Goal: Information Seeking & Learning: Learn about a topic

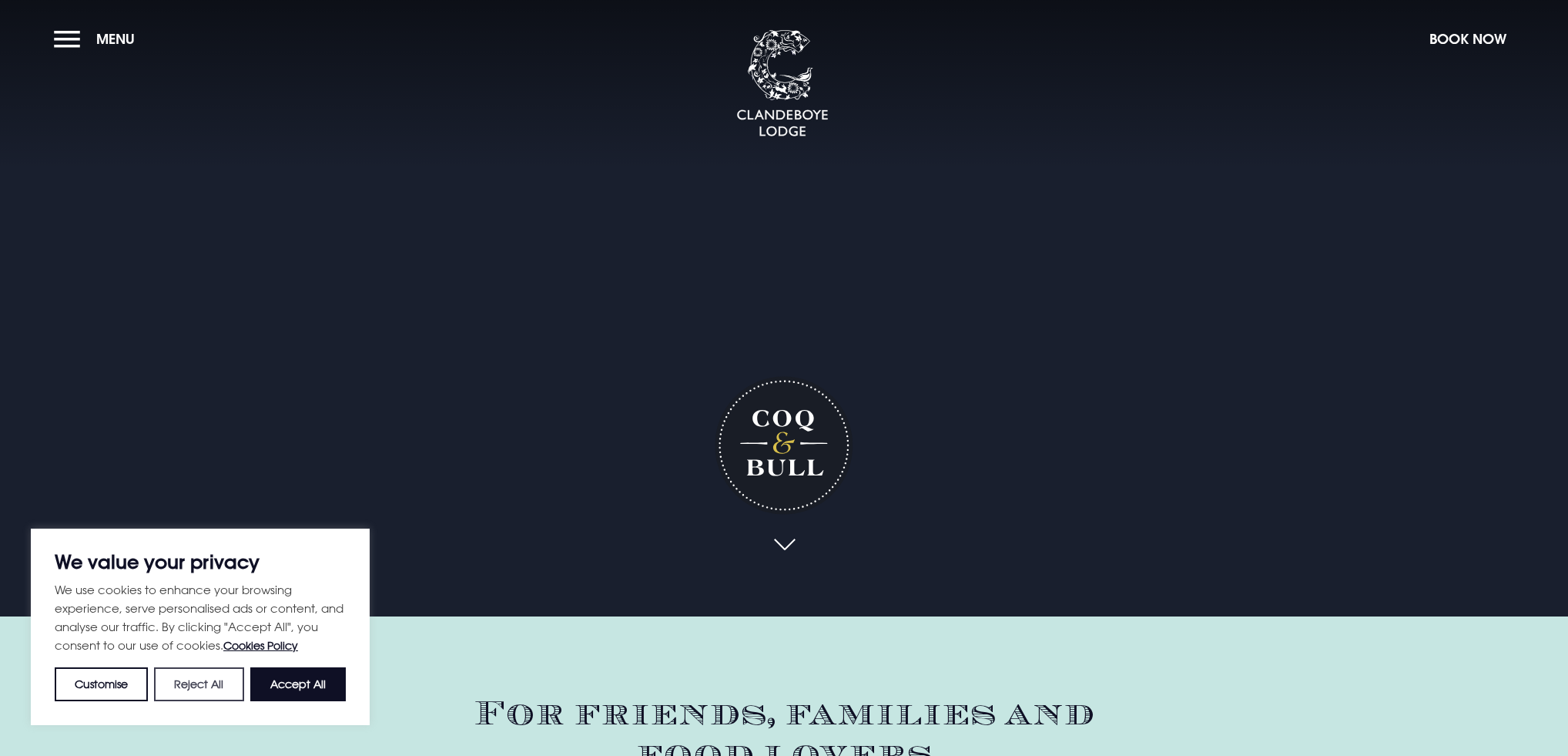
click at [181, 688] on button "Reject All" at bounding box center [198, 684] width 89 height 34
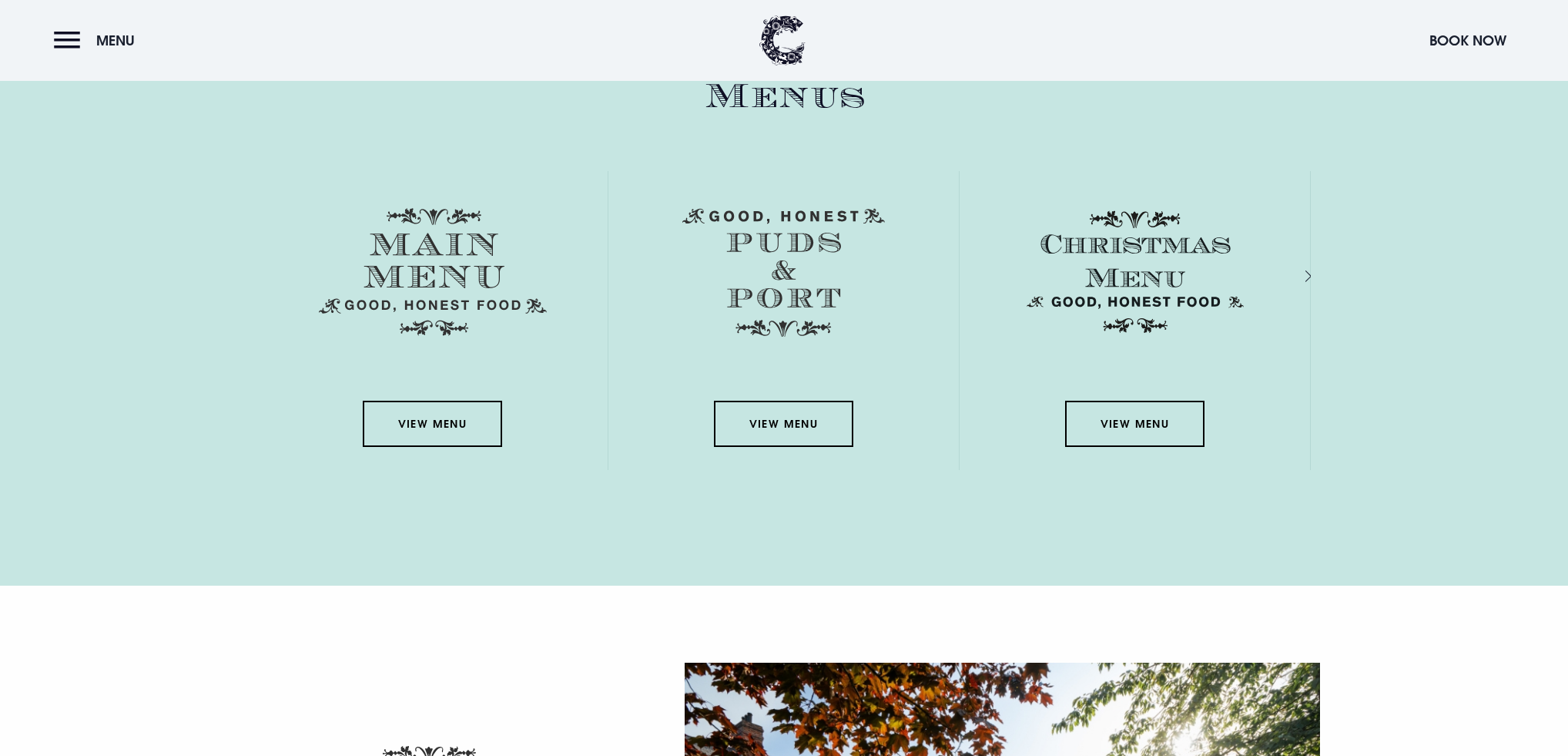
scroll to position [2282, 0]
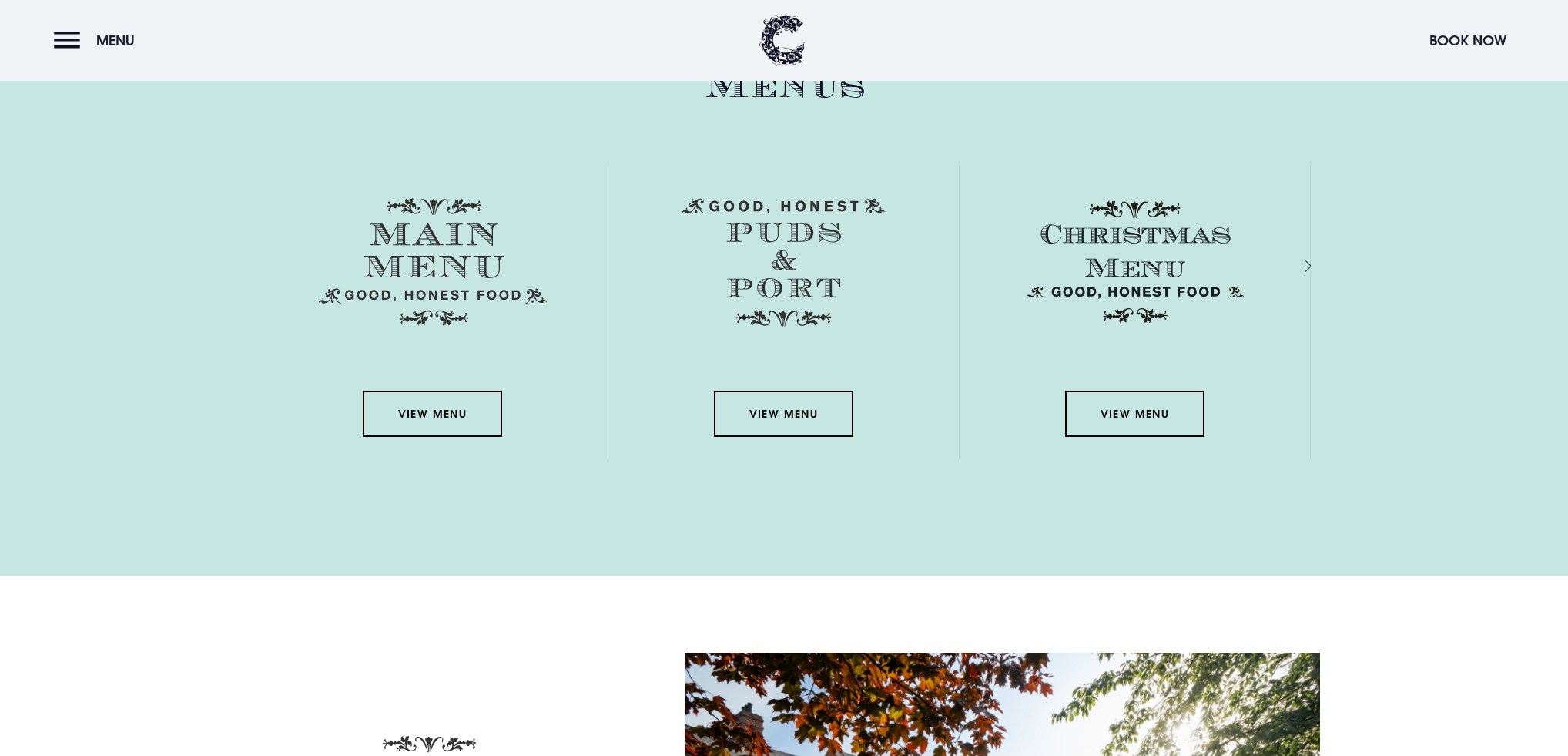
click at [445, 423] on link "View Menu" at bounding box center [431, 414] width 138 height 46
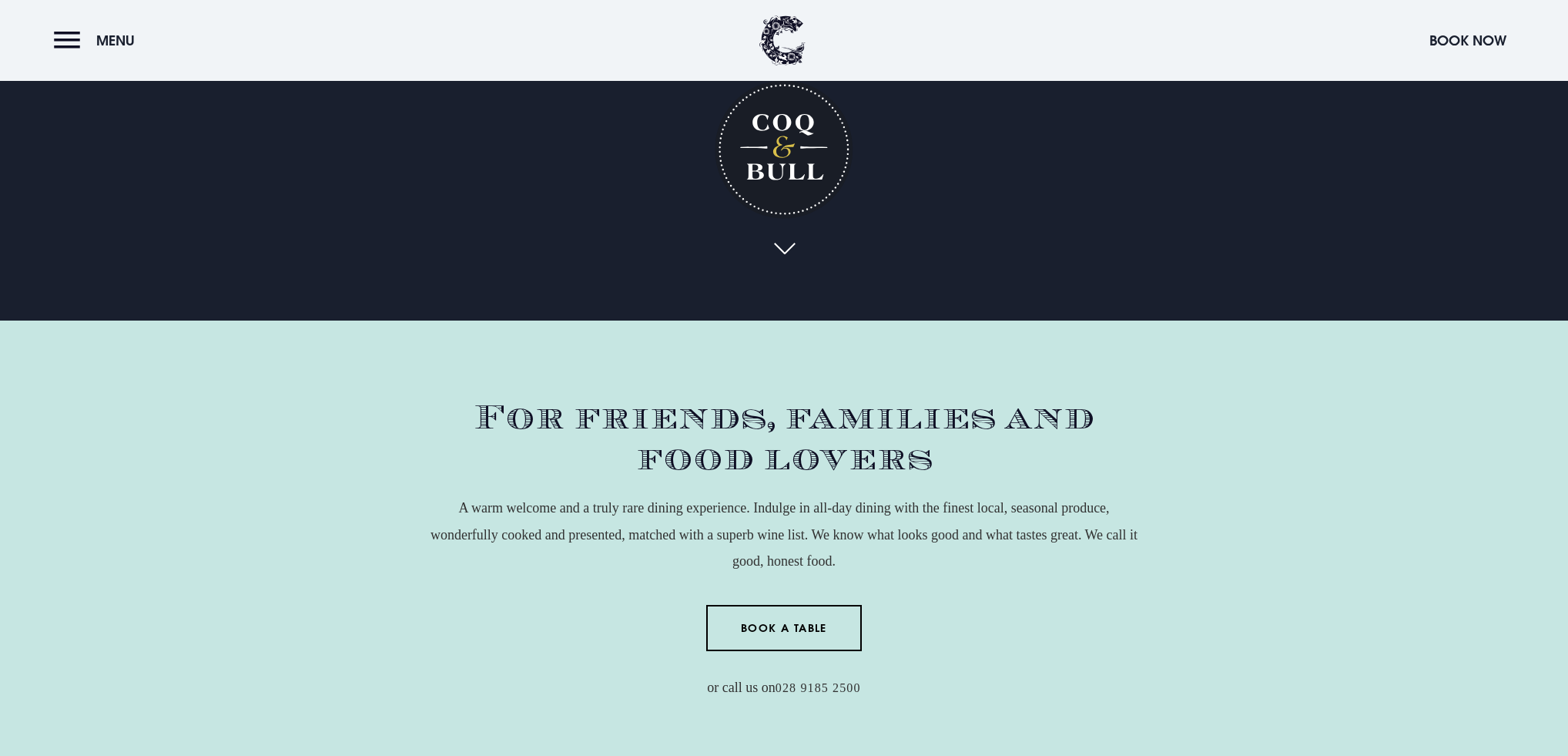
scroll to position [257, 0]
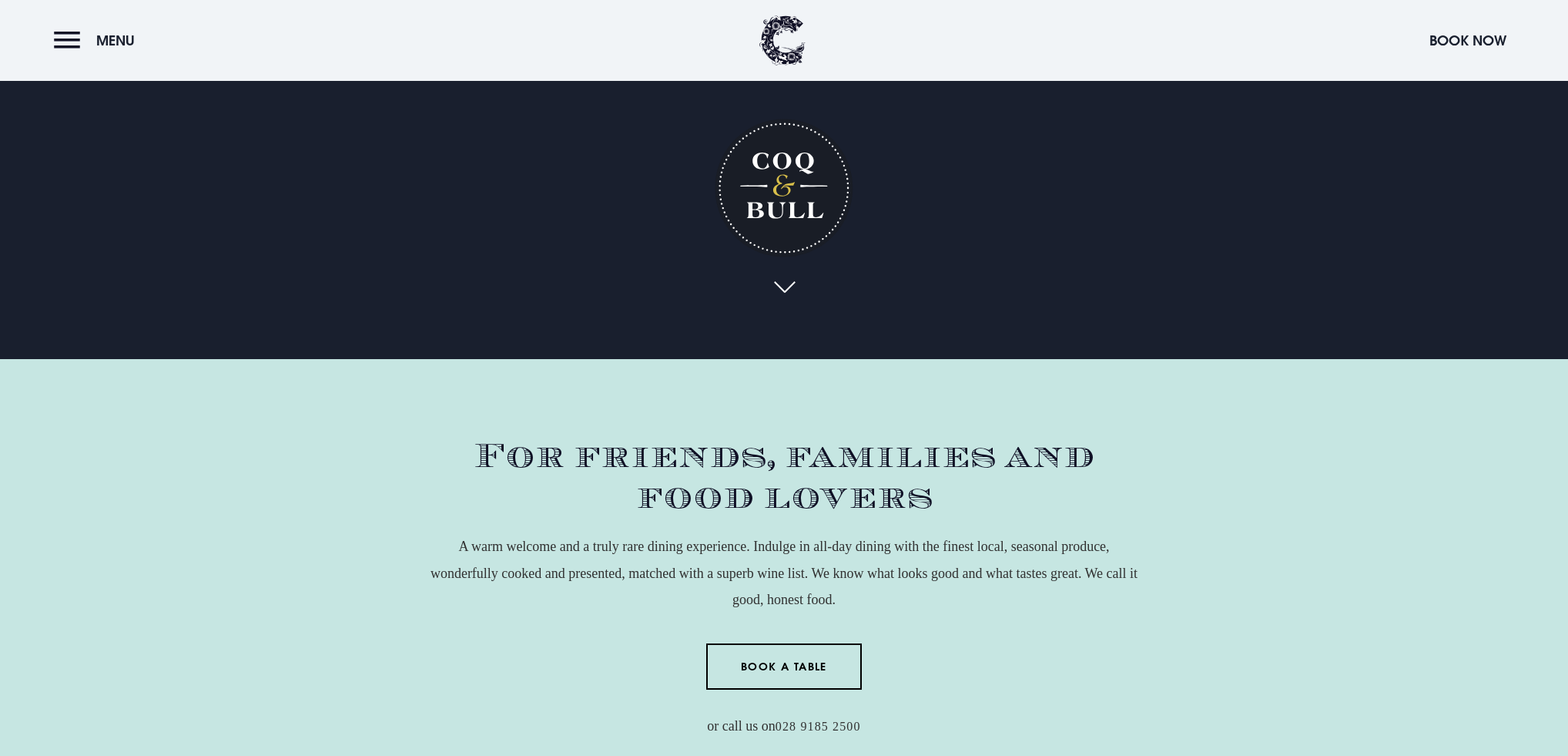
click at [65, 33] on button "Menu" at bounding box center [98, 40] width 88 height 33
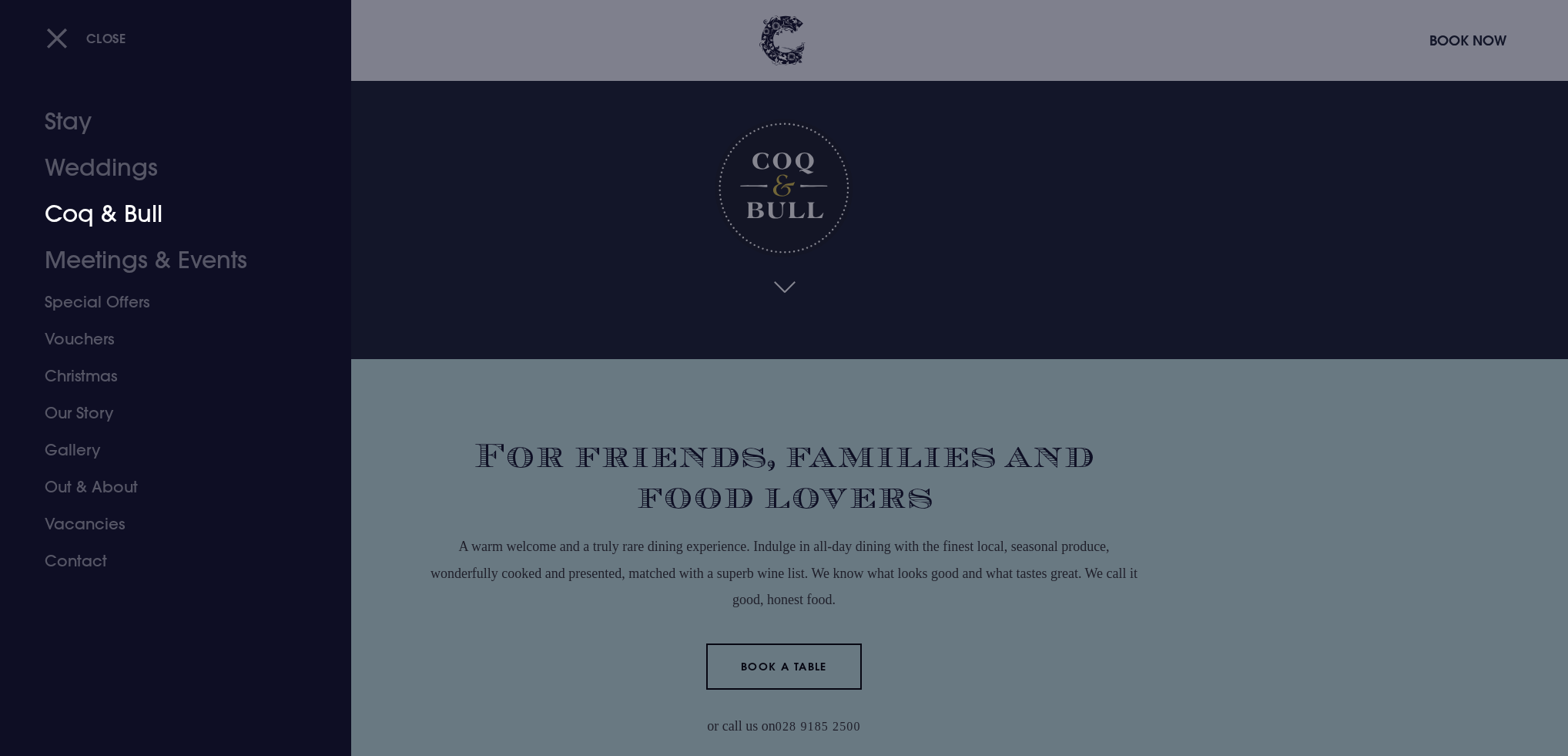
click at [102, 209] on link "Coq & Bull" at bounding box center [166, 214] width 244 height 46
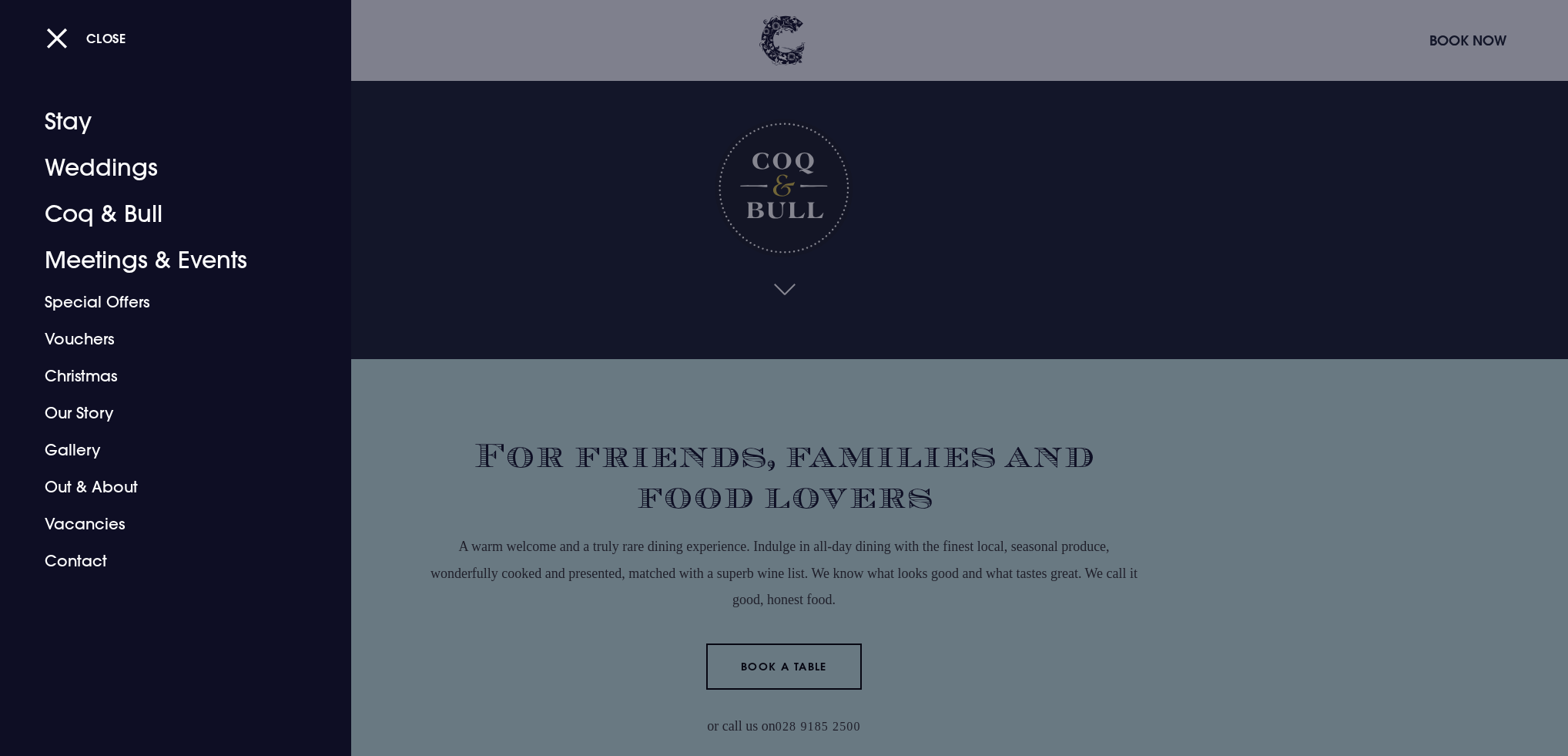
click at [781, 292] on div at bounding box center [784, 378] width 1568 height 756
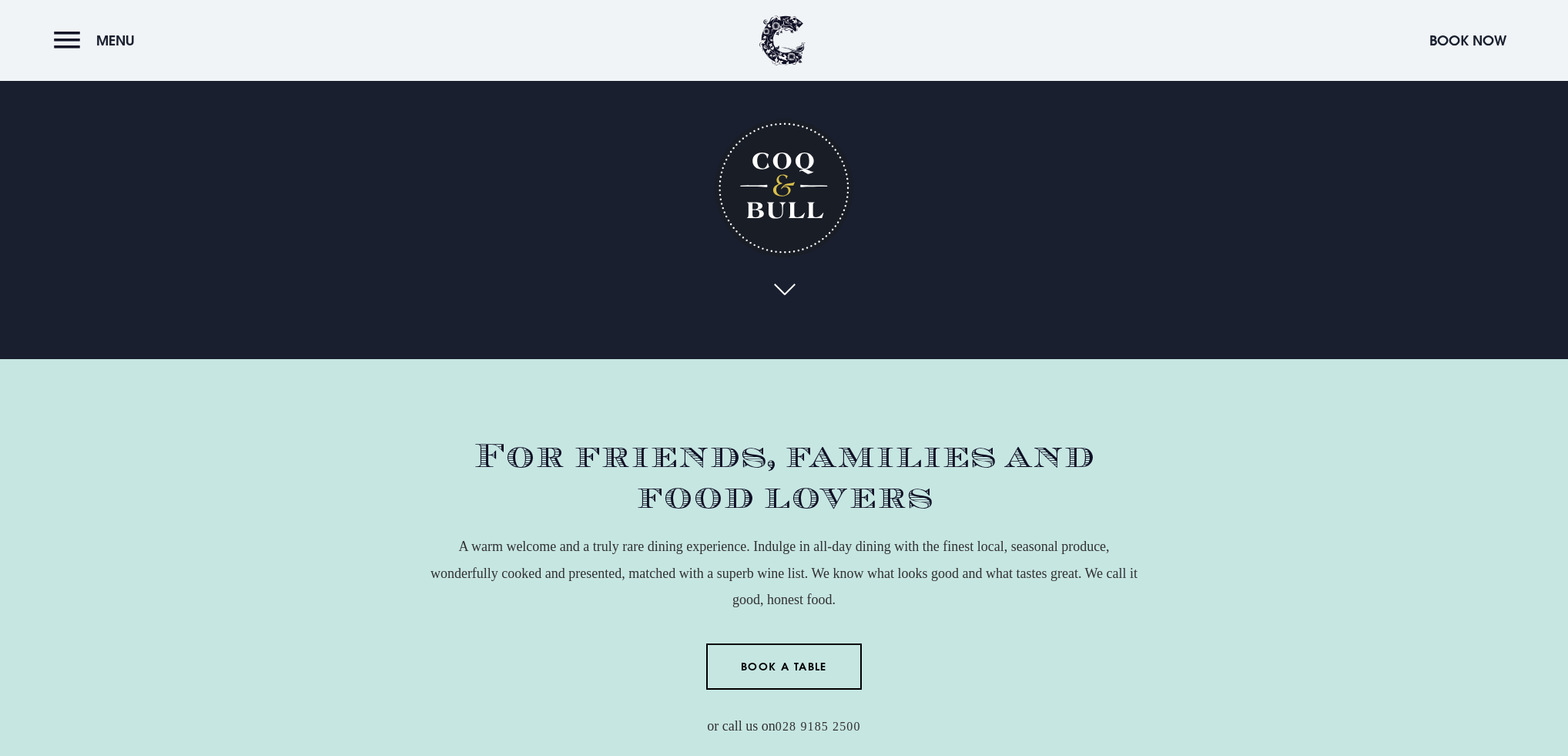
click at [785, 289] on link at bounding box center [784, 291] width 36 height 34
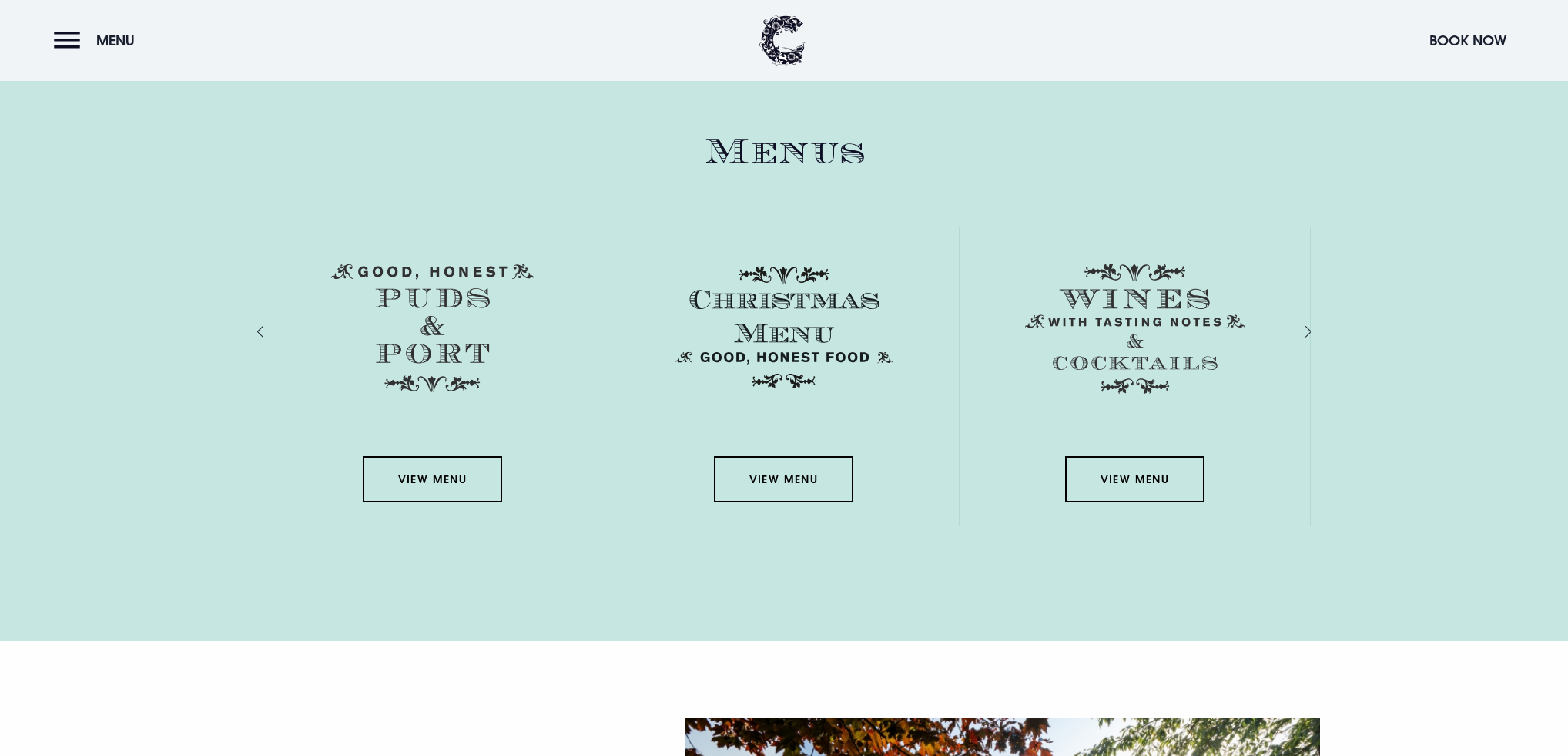
scroll to position [2218, 0]
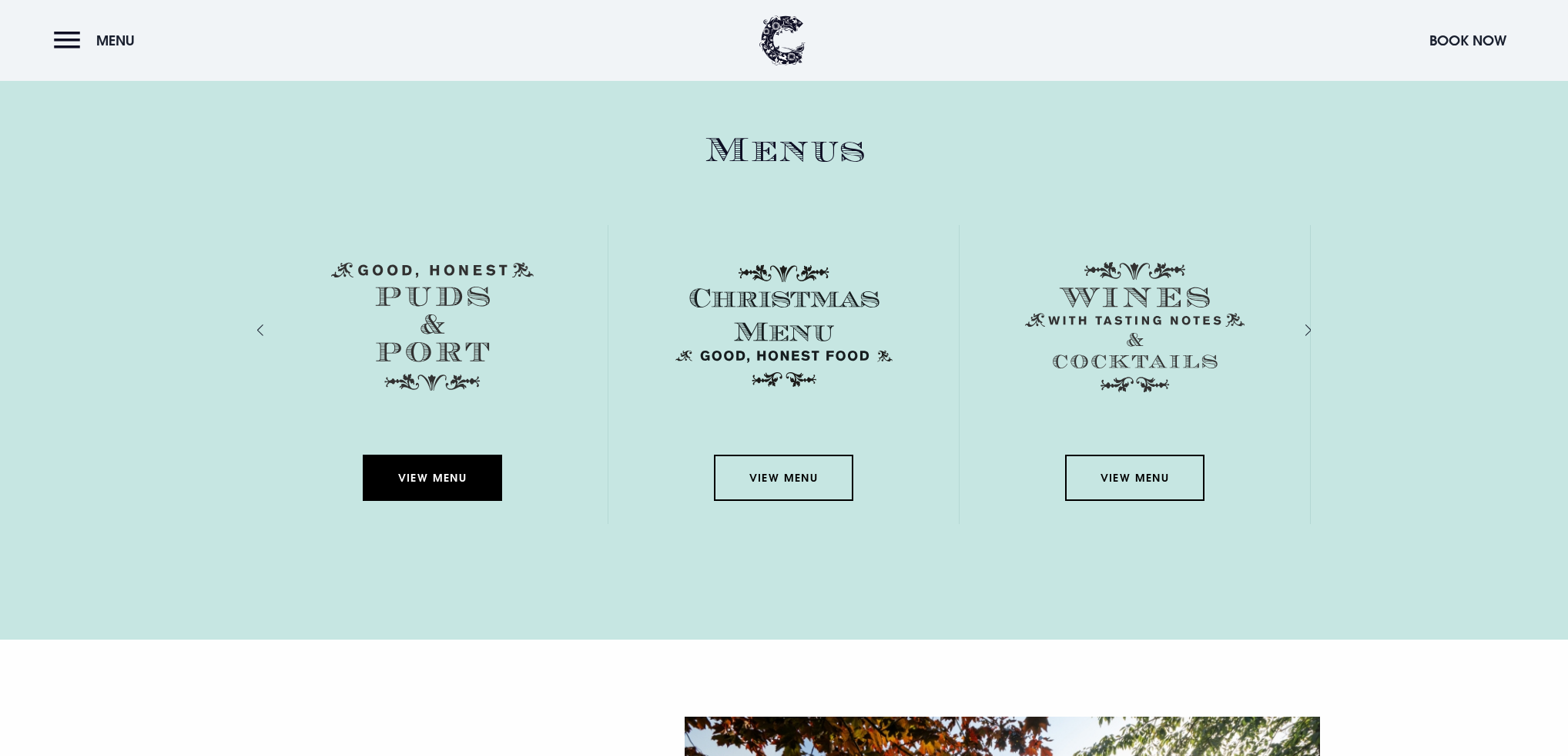
click at [430, 482] on link "View Menu" at bounding box center [431, 477] width 138 height 46
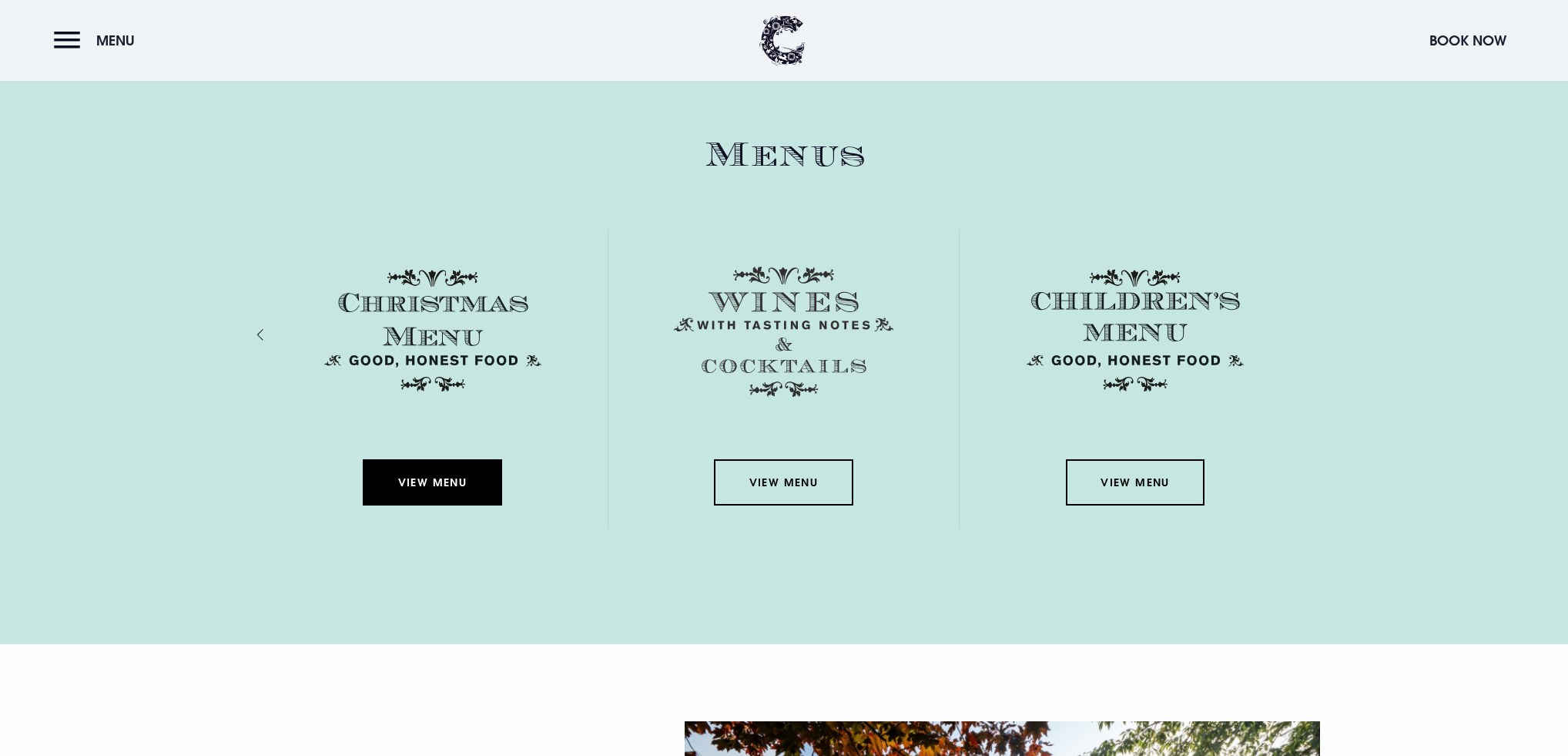
click at [431, 480] on link "View Menu" at bounding box center [431, 482] width 138 height 46
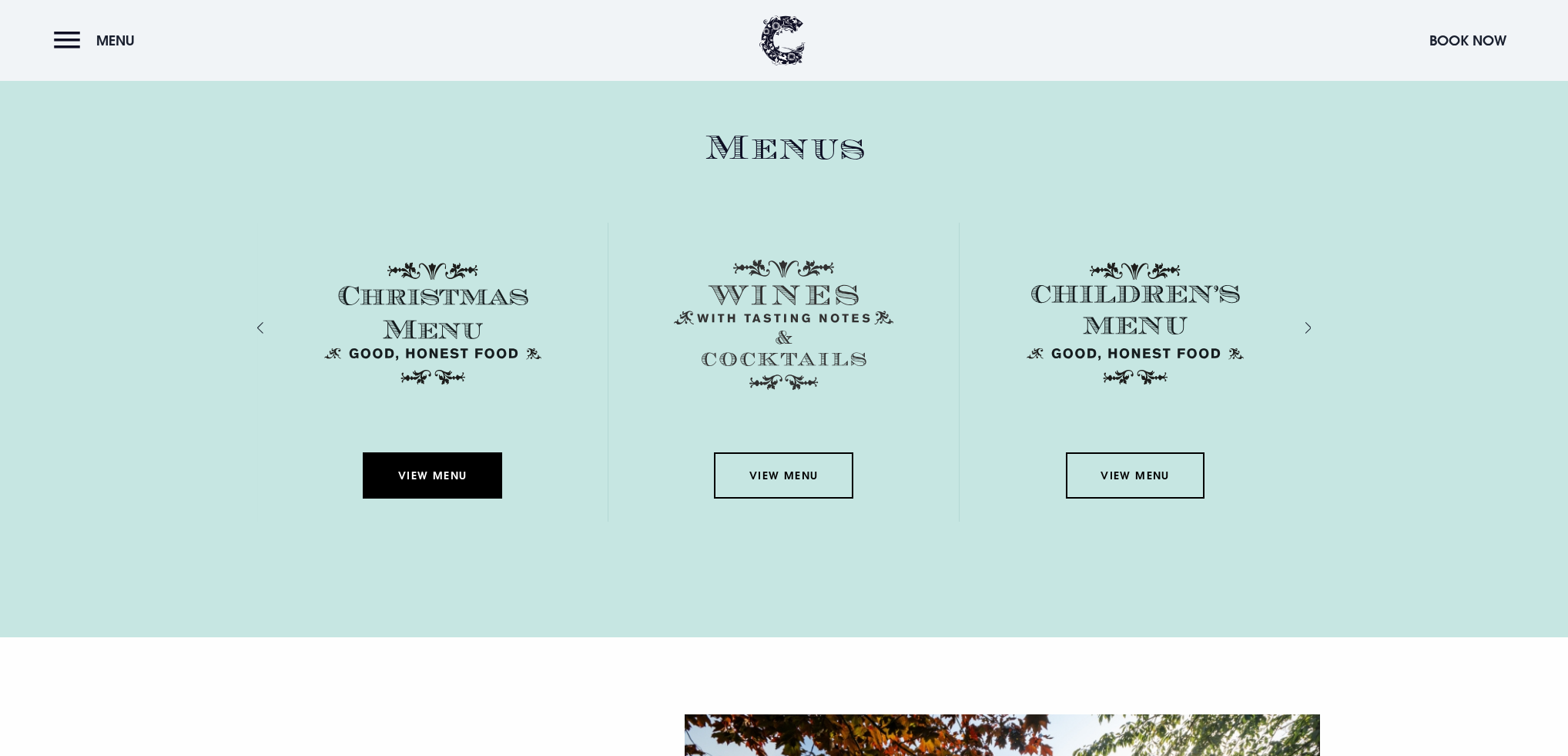
scroll to position [2216, 0]
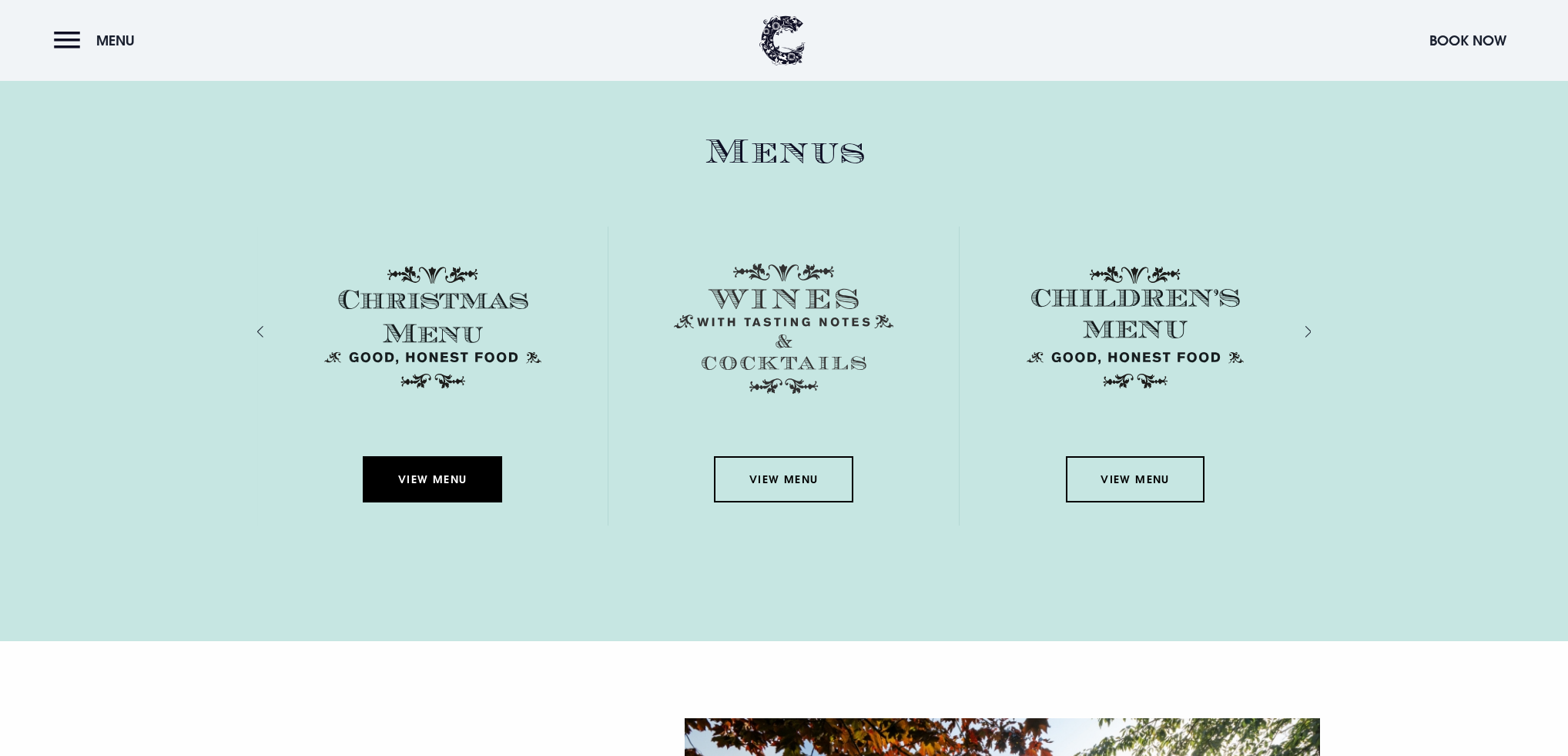
click at [433, 473] on link "View Menu" at bounding box center [431, 479] width 138 height 46
click at [782, 471] on link "View Menu" at bounding box center [783, 479] width 138 height 46
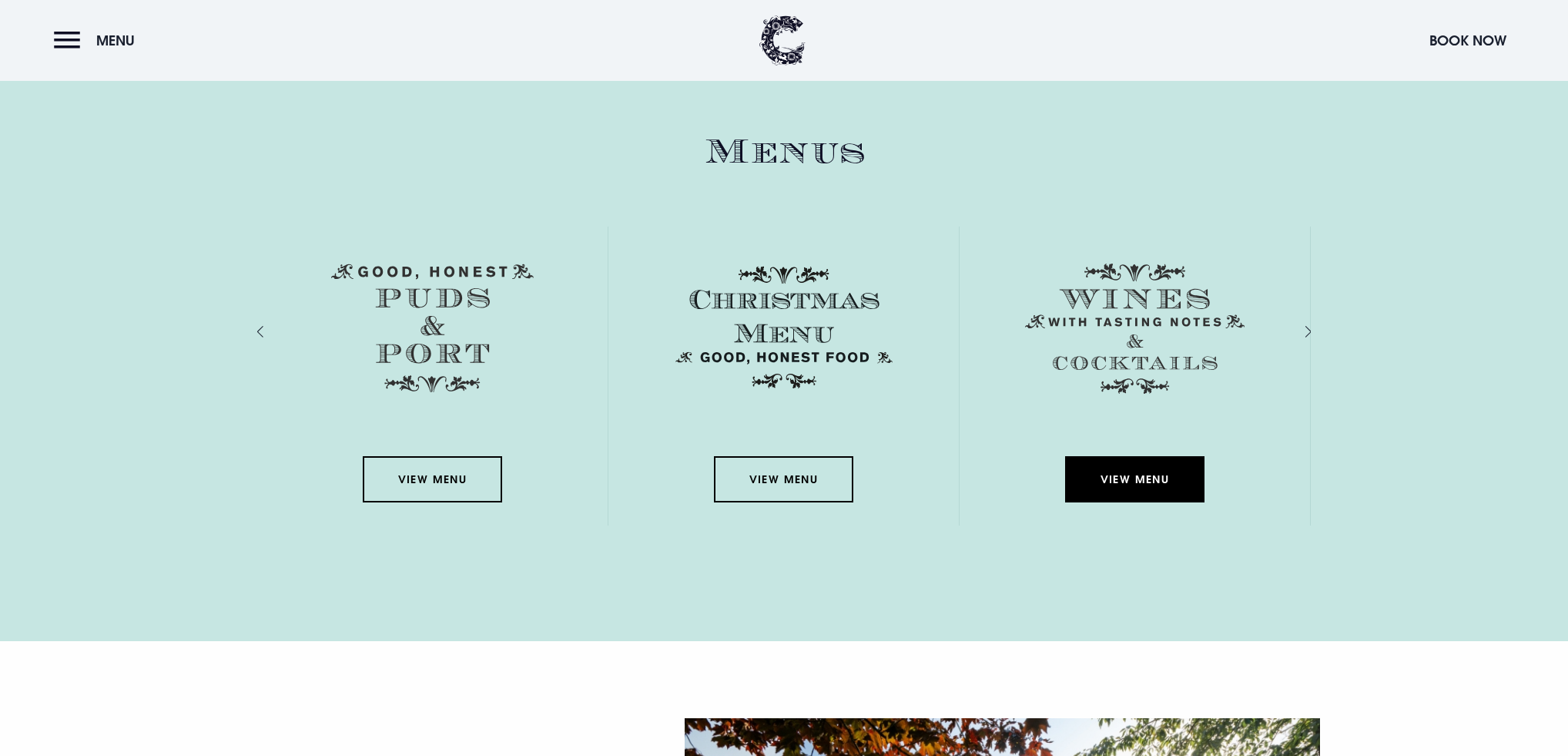
click at [1156, 482] on link "View Menu" at bounding box center [1133, 479] width 138 height 46
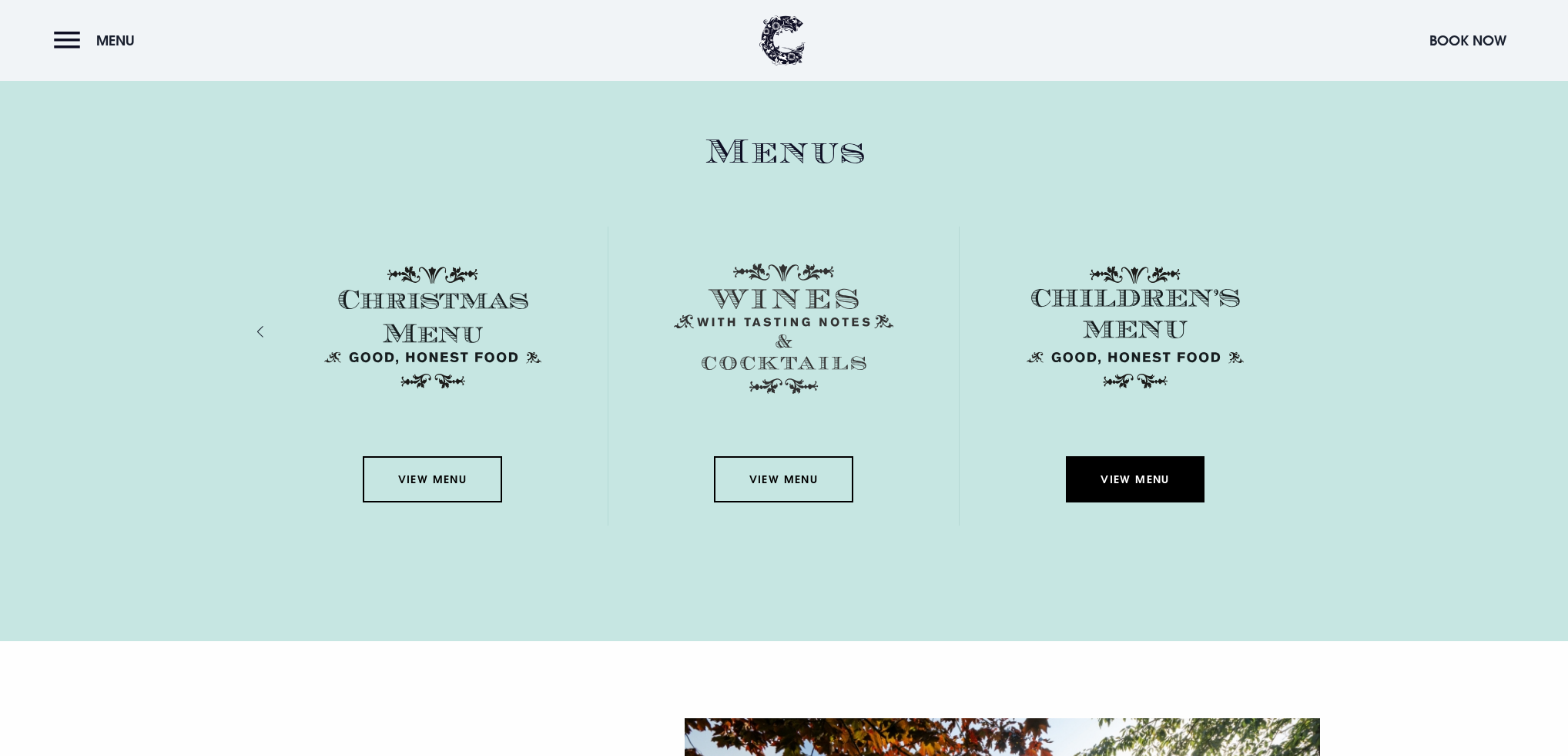
click at [1156, 482] on link "View Menu" at bounding box center [1134, 479] width 138 height 46
click at [1119, 475] on link "View Menu" at bounding box center [1134, 479] width 138 height 46
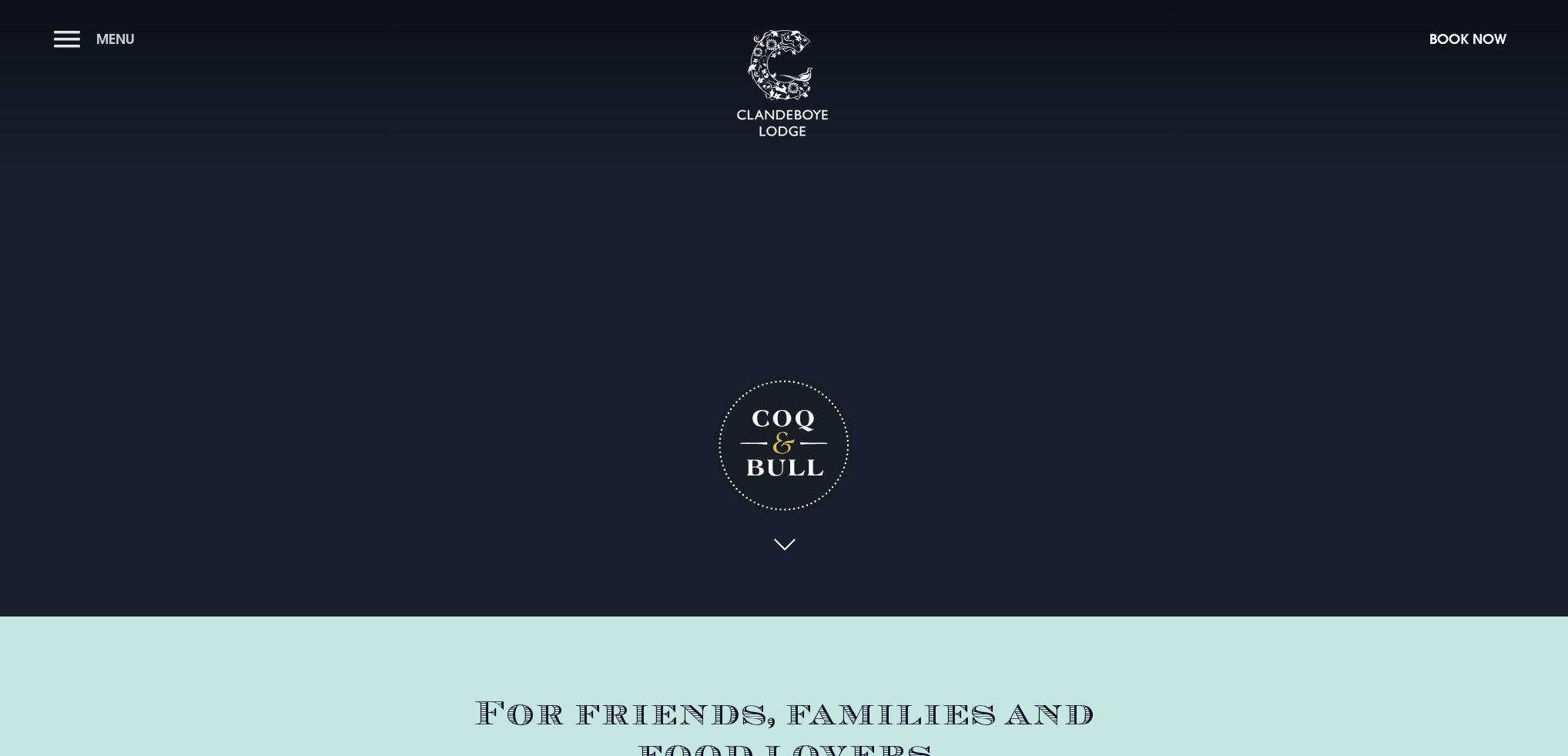
click at [62, 35] on button "Menu" at bounding box center [98, 38] width 88 height 33
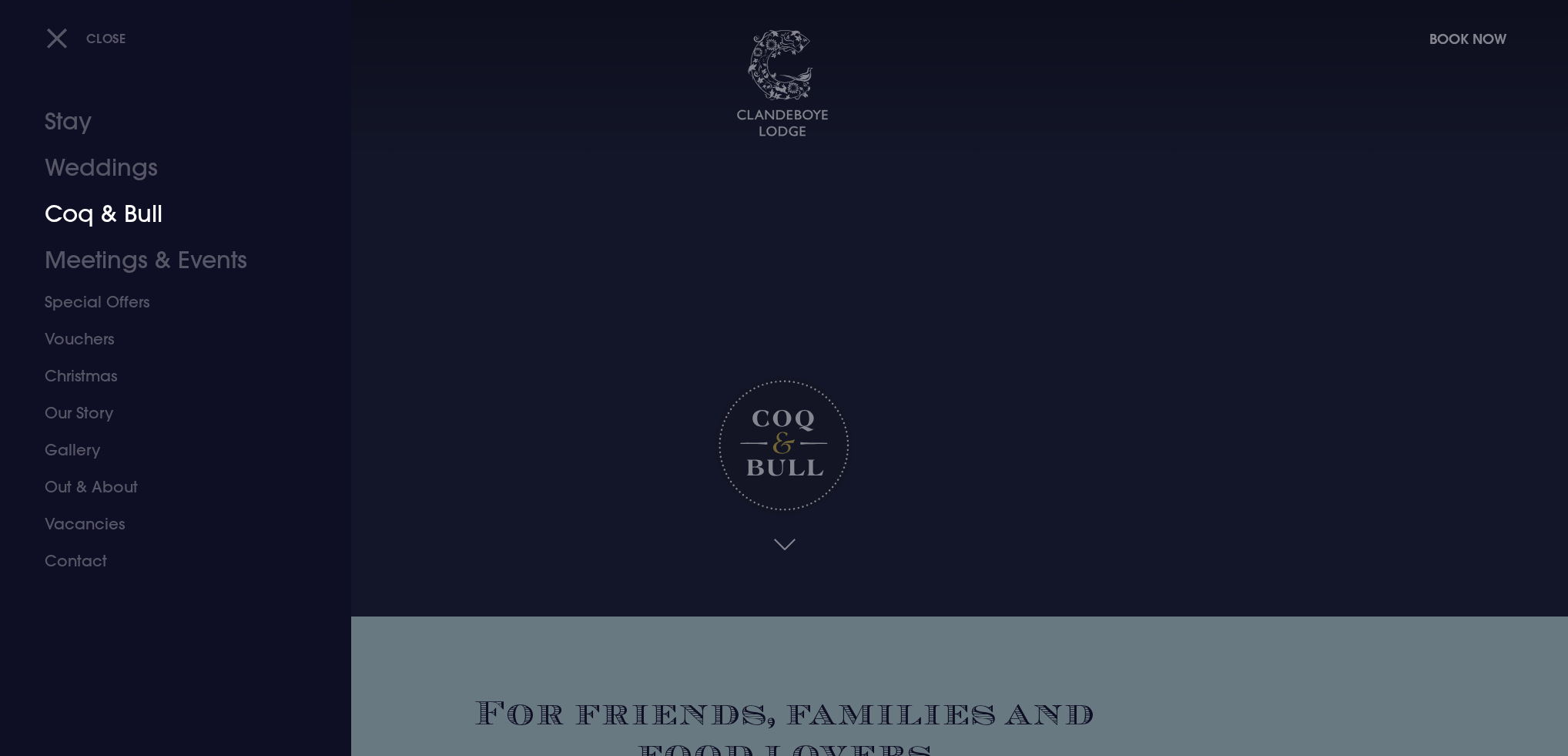
click at [104, 217] on link "Coq & Bull" at bounding box center [166, 214] width 244 height 46
